Goal: Task Accomplishment & Management: Complete application form

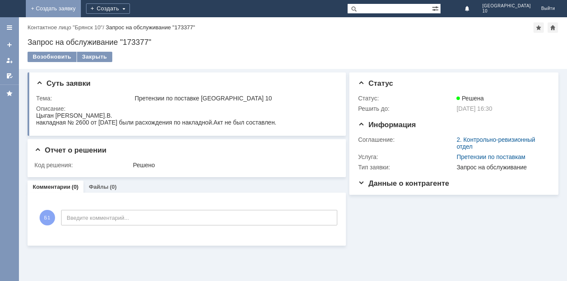
click at [81, 11] on link "+ Создать заявку" at bounding box center [53, 8] width 55 height 17
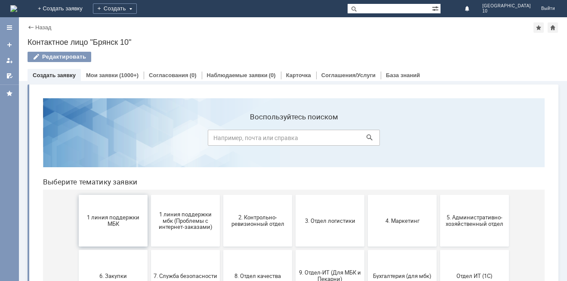
click at [89, 212] on button "1 линия поддержки МБК" at bounding box center [113, 220] width 69 height 52
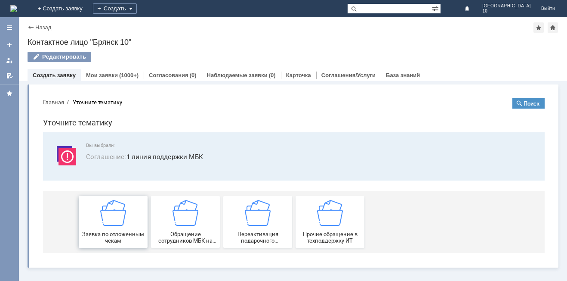
click at [92, 210] on div "Заявка по отложенным чекам" at bounding box center [113, 222] width 64 height 44
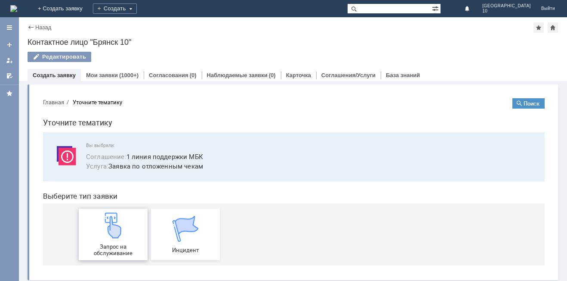
click at [100, 225] on img at bounding box center [113, 225] width 26 height 26
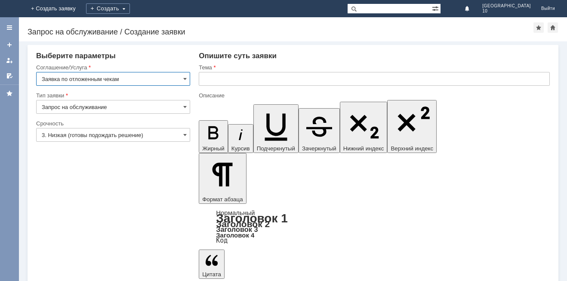
click at [207, 76] on input "text" at bounding box center [374, 79] width 351 height 14
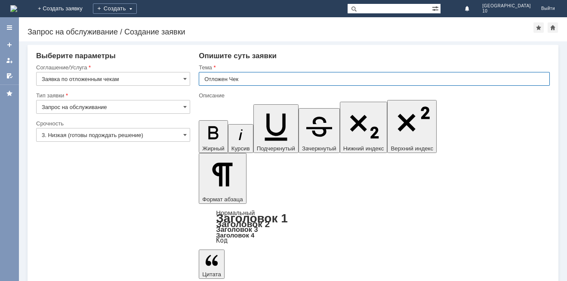
type input "Отложен Чек"
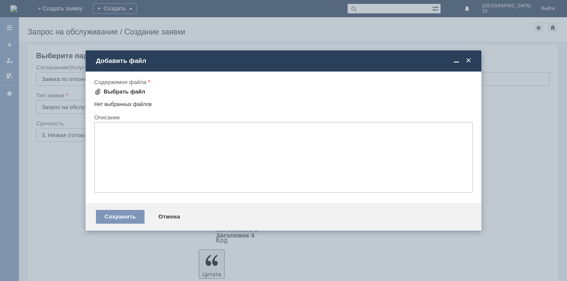
click at [121, 92] on div "Выбрать файл" at bounding box center [125, 91] width 42 height 7
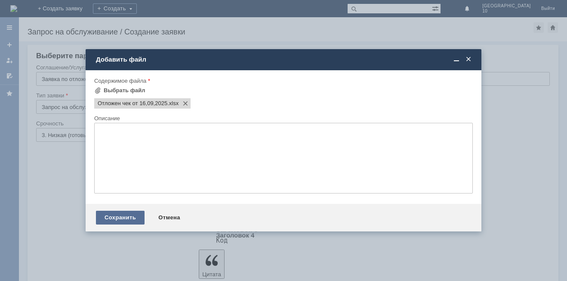
click at [123, 218] on div "Сохранить" at bounding box center [120, 217] width 49 height 14
